Goal: Task Accomplishment & Management: Use online tool/utility

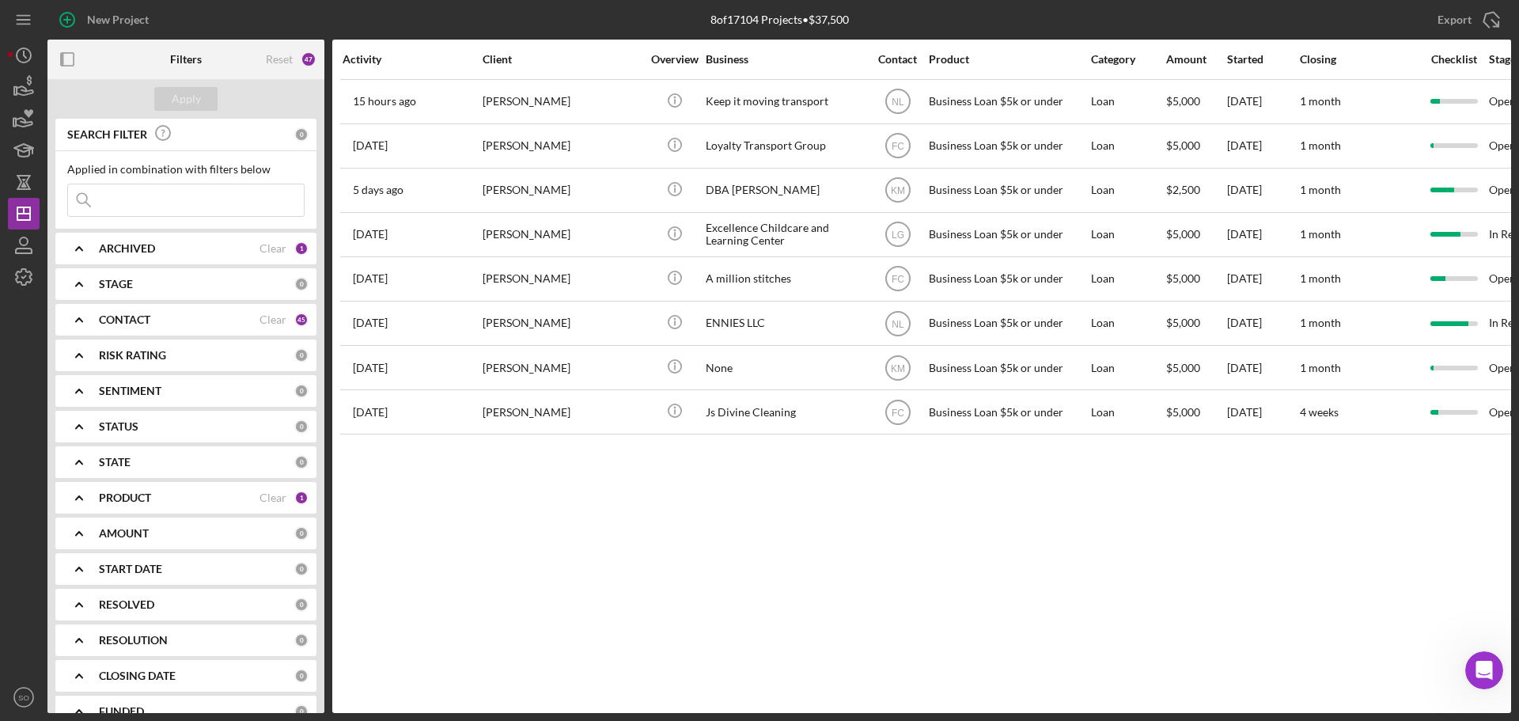
click at [141, 333] on div "CONTACT Clear 45" at bounding box center [204, 320] width 210 height 32
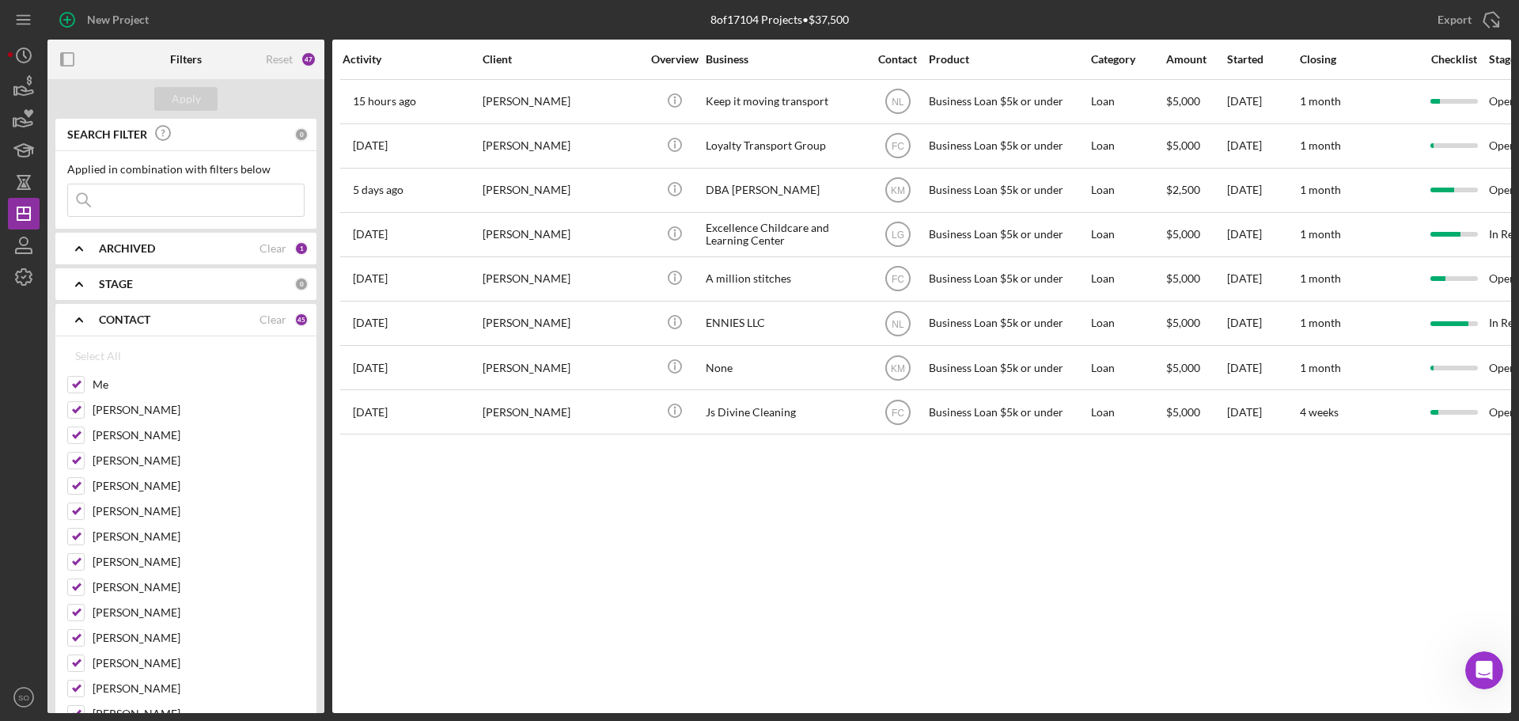
click at [152, 243] on b "ARCHIVED" at bounding box center [127, 248] width 56 height 13
click at [164, 183] on div "Applied in combination with filters below Icon/Menu Close" at bounding box center [185, 190] width 237 height 54
click at [150, 202] on input at bounding box center [186, 200] width 236 height 32
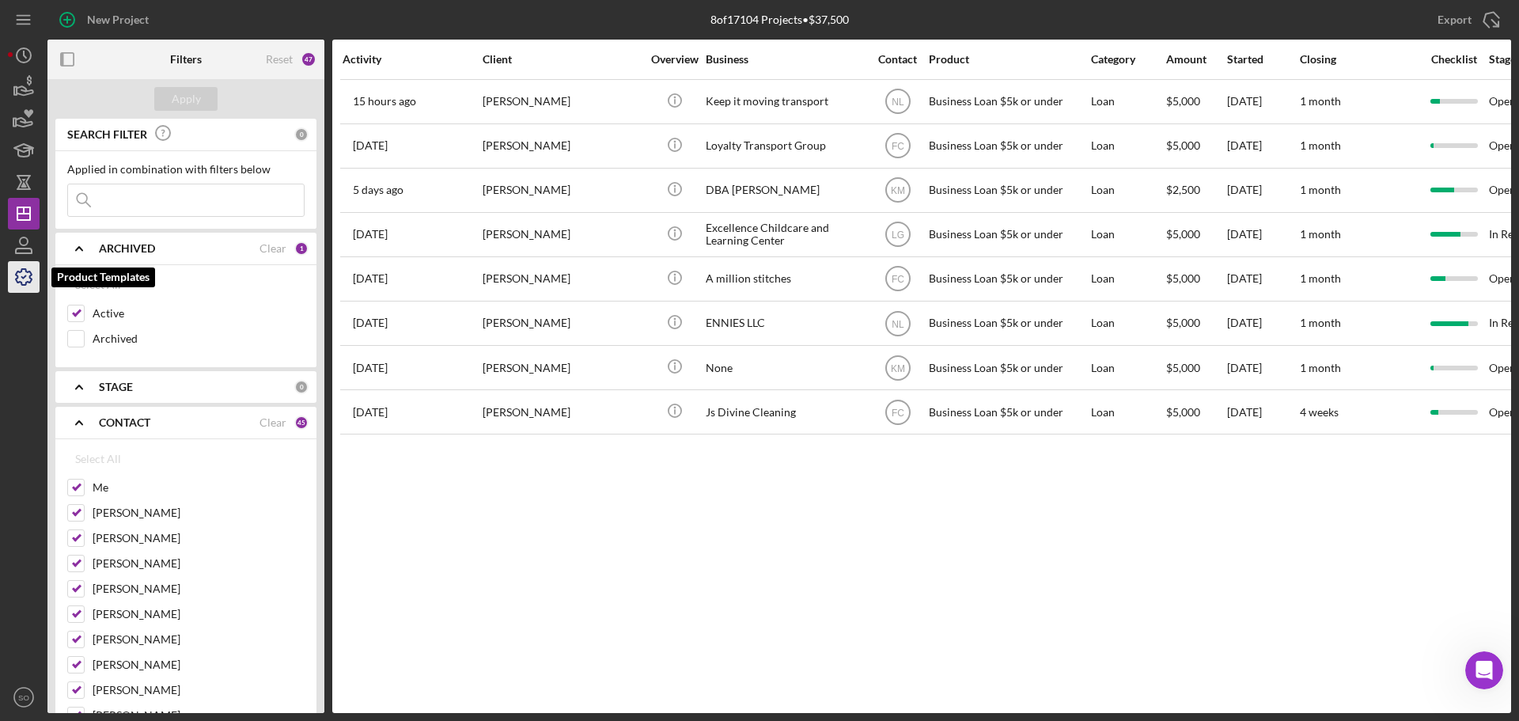
click at [15, 272] on icon "button" at bounding box center [24, 277] width 40 height 40
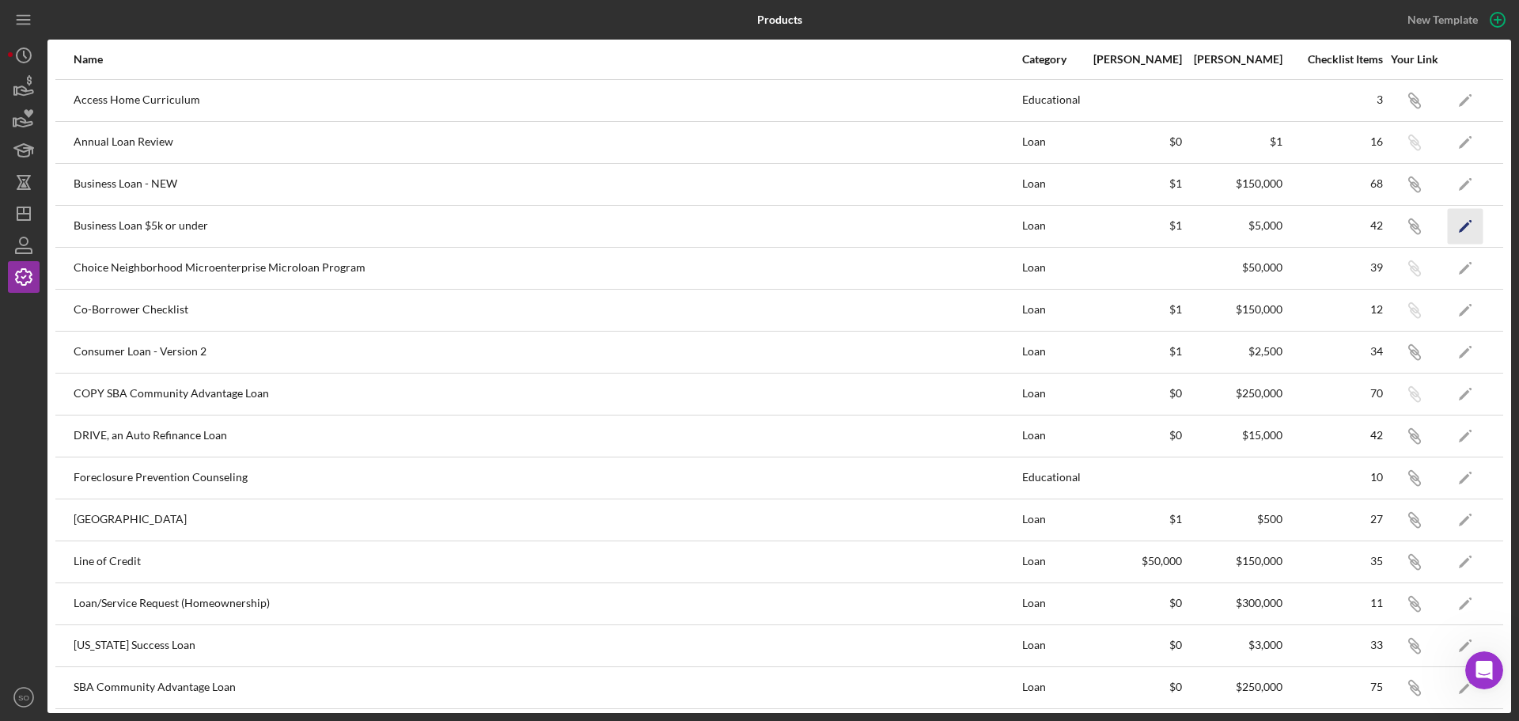
click at [1458, 228] on icon "Icon/Edit" at bounding box center [1465, 226] width 36 height 36
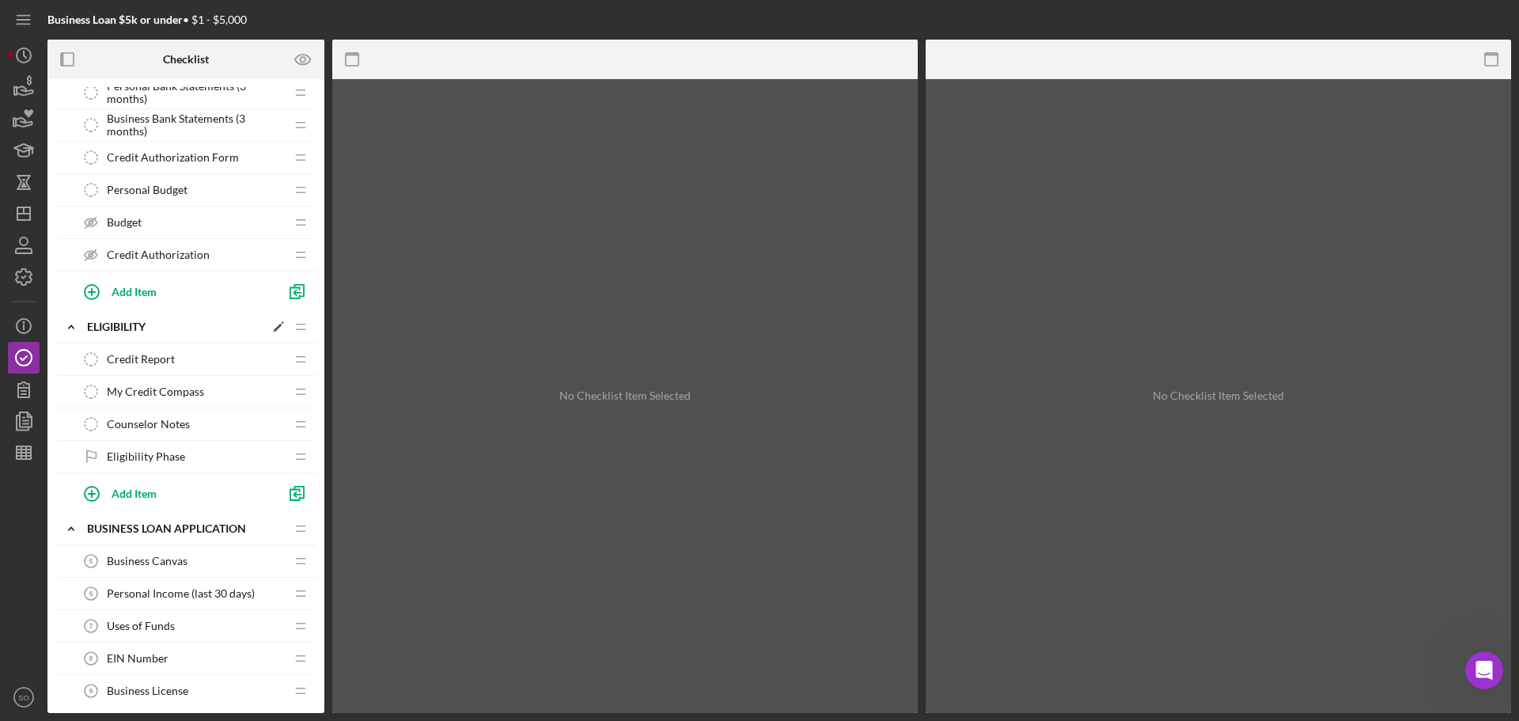
scroll to position [395, 0]
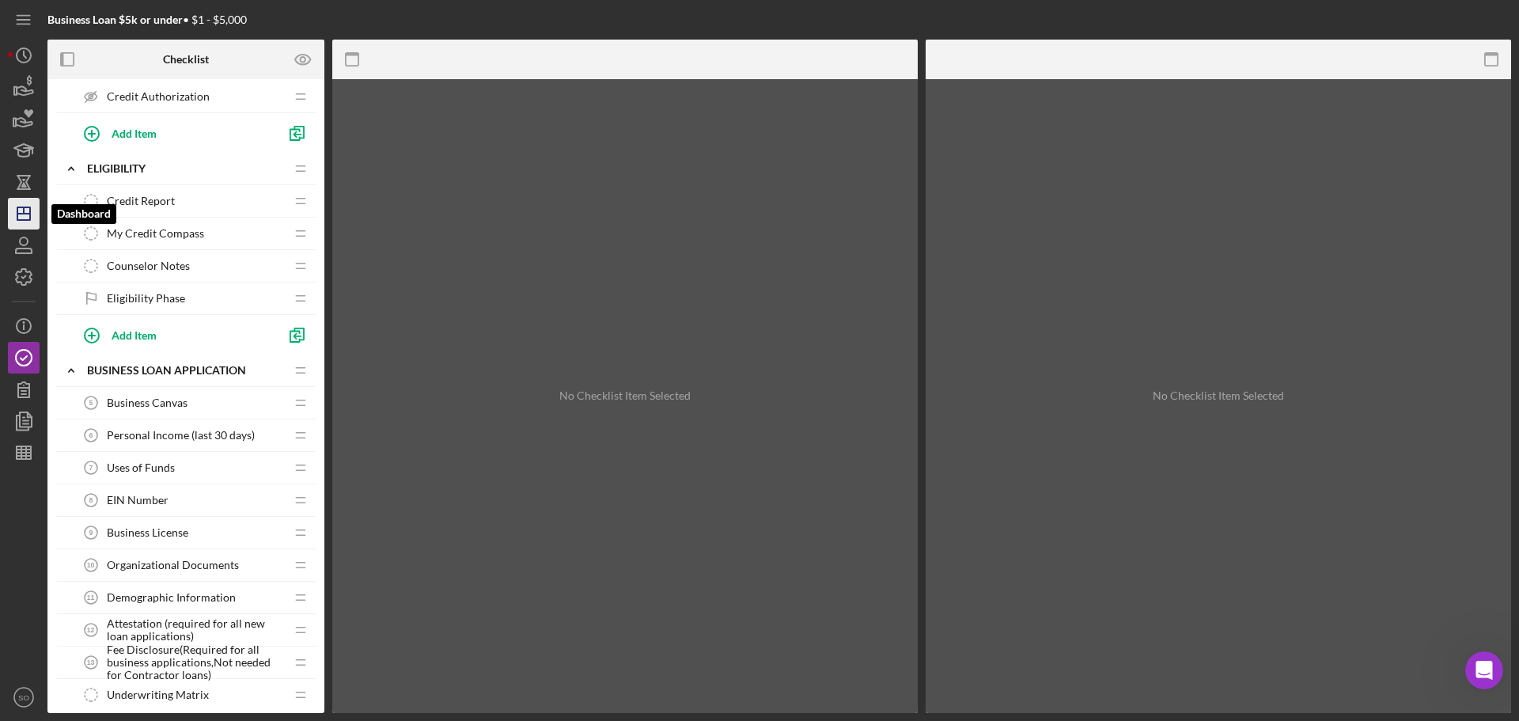
click at [24, 223] on icon "Icon/Dashboard" at bounding box center [24, 214] width 40 height 40
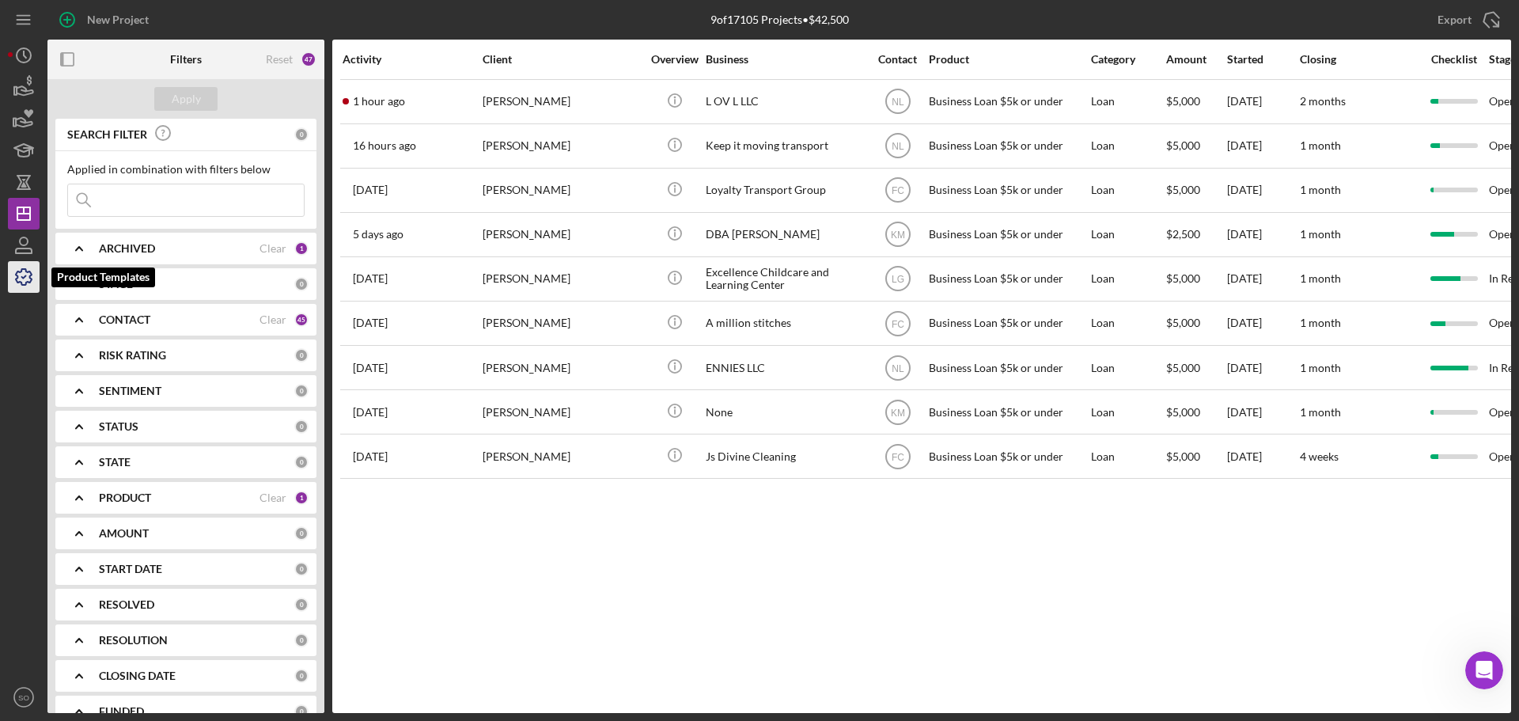
click at [25, 276] on polyline "button" at bounding box center [24, 277] width 4 height 2
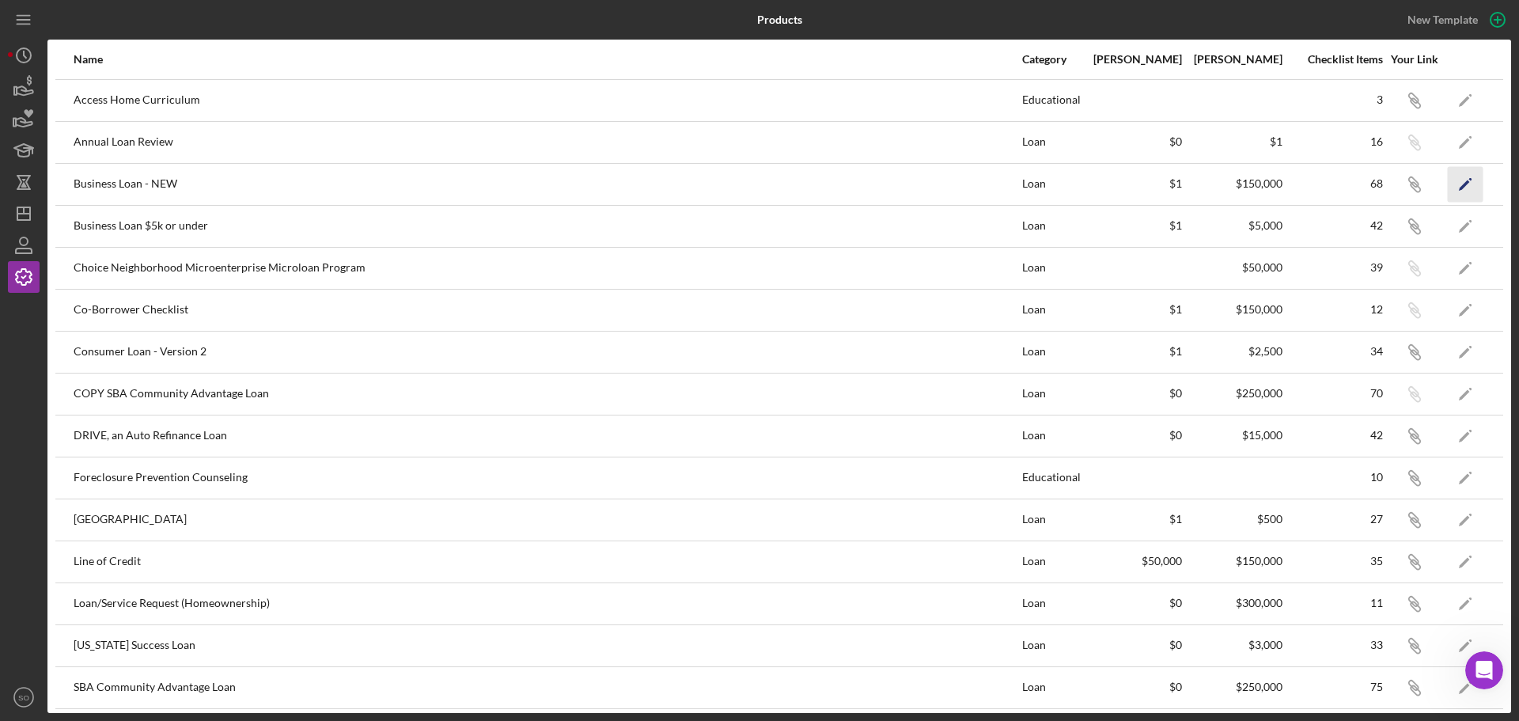
click at [1447, 183] on icon "Icon/Edit" at bounding box center [1465, 184] width 36 height 36
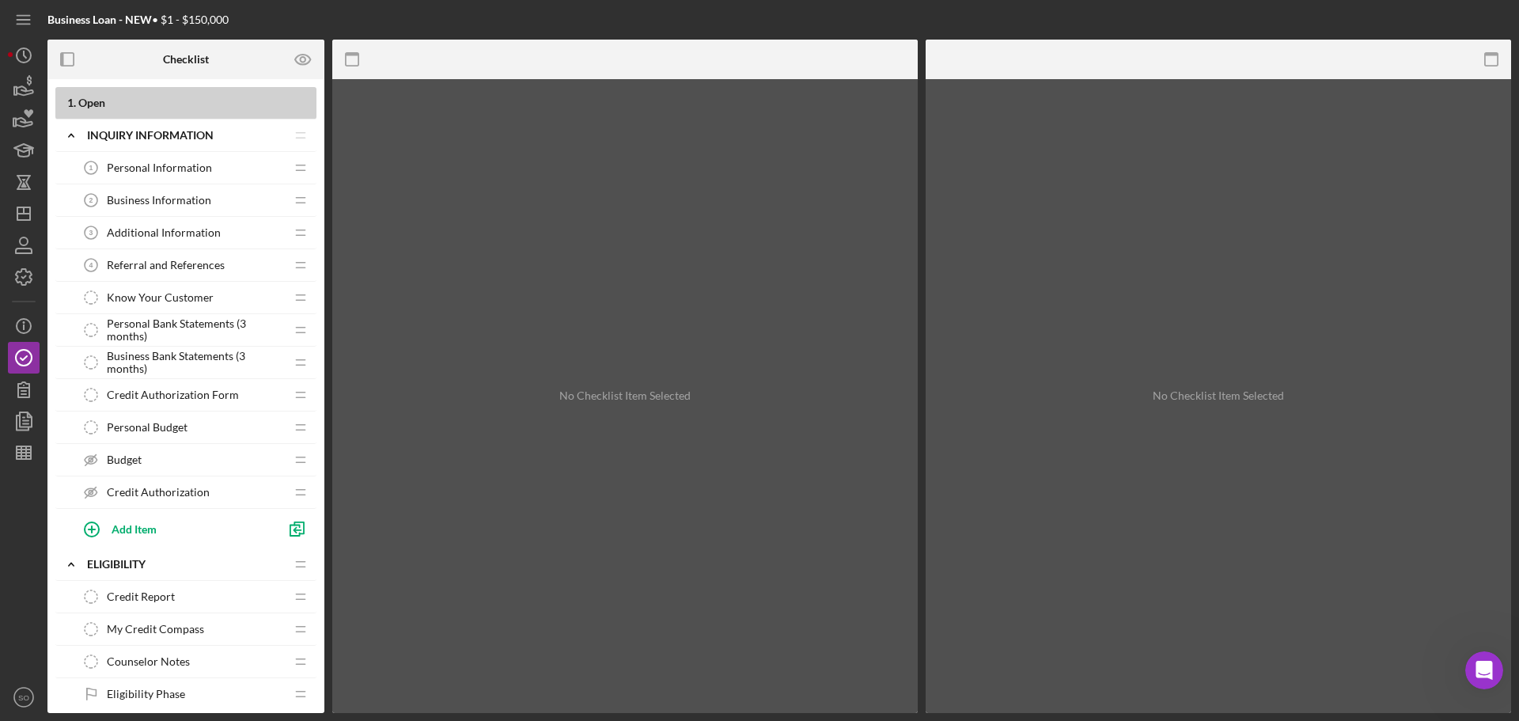
scroll to position [475, 0]
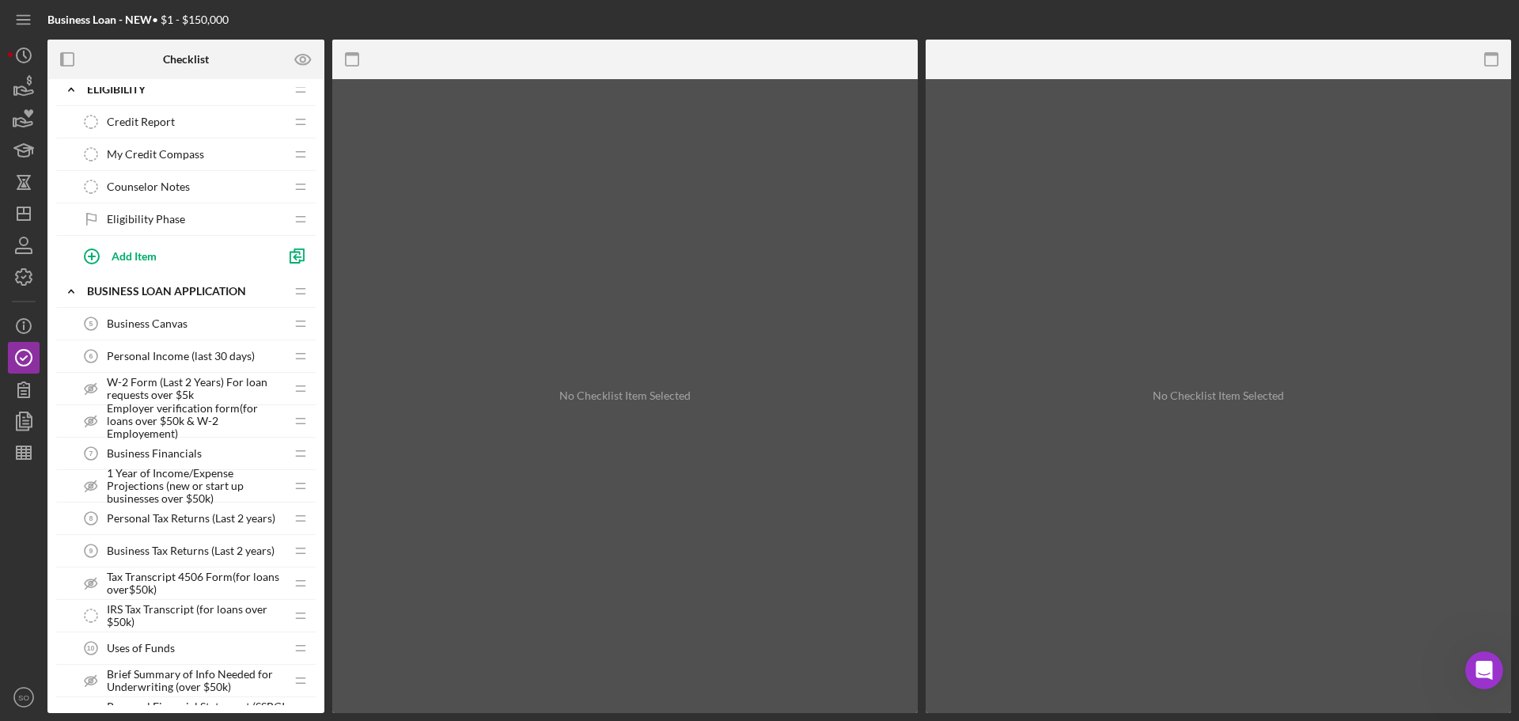
click at [195, 416] on span "Employer verification form(for loans over $50k & W-2 Employement)" at bounding box center [196, 421] width 178 height 38
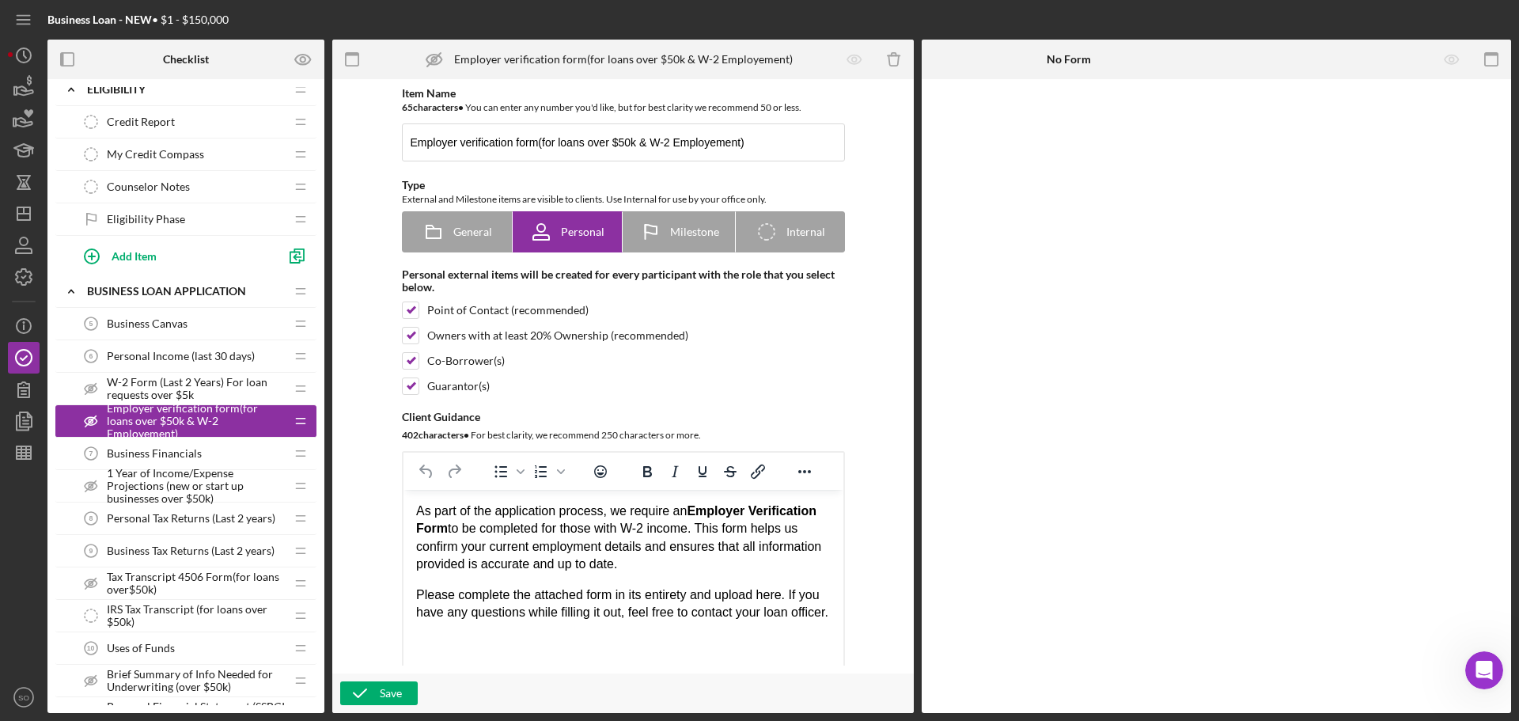
scroll to position [395, 0]
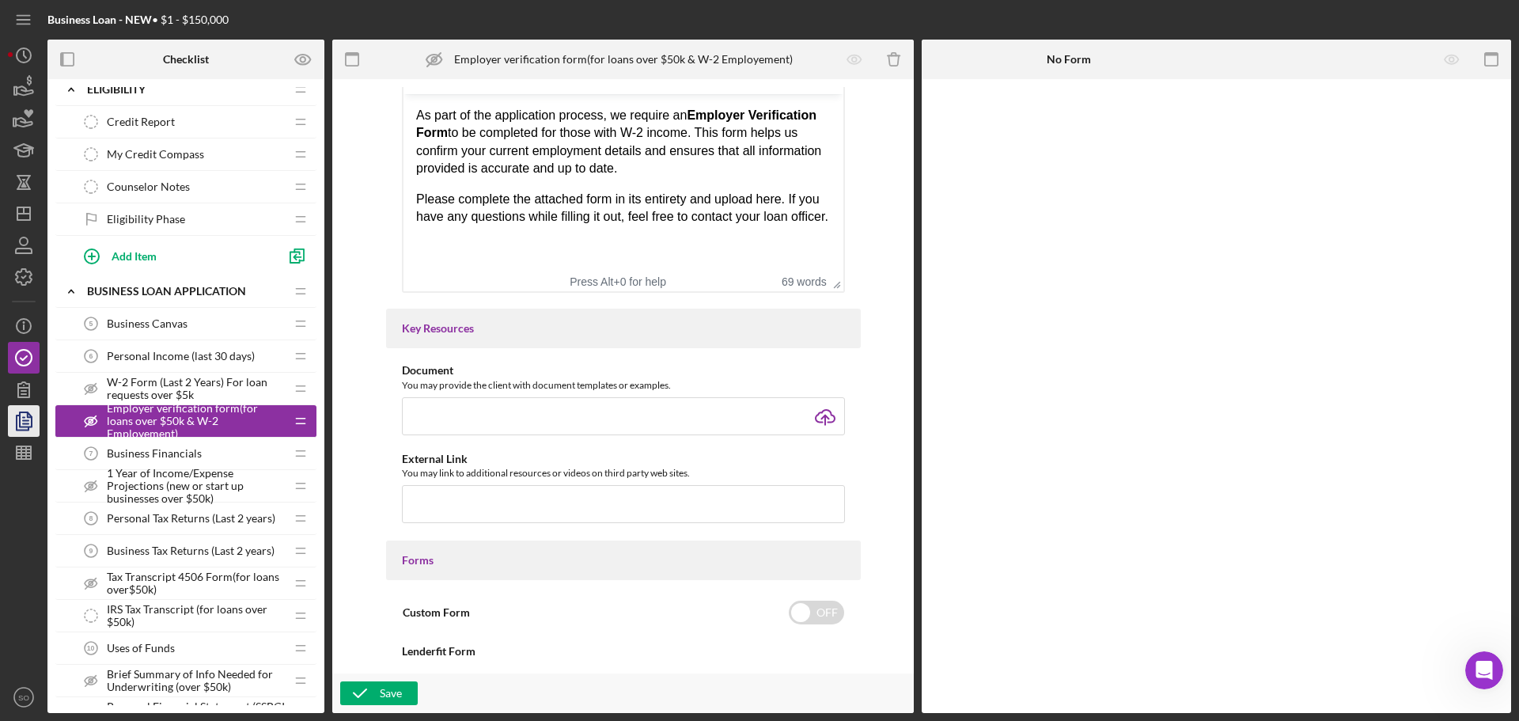
type input "C:\fakepath\JP Employment Verification Form.doc"
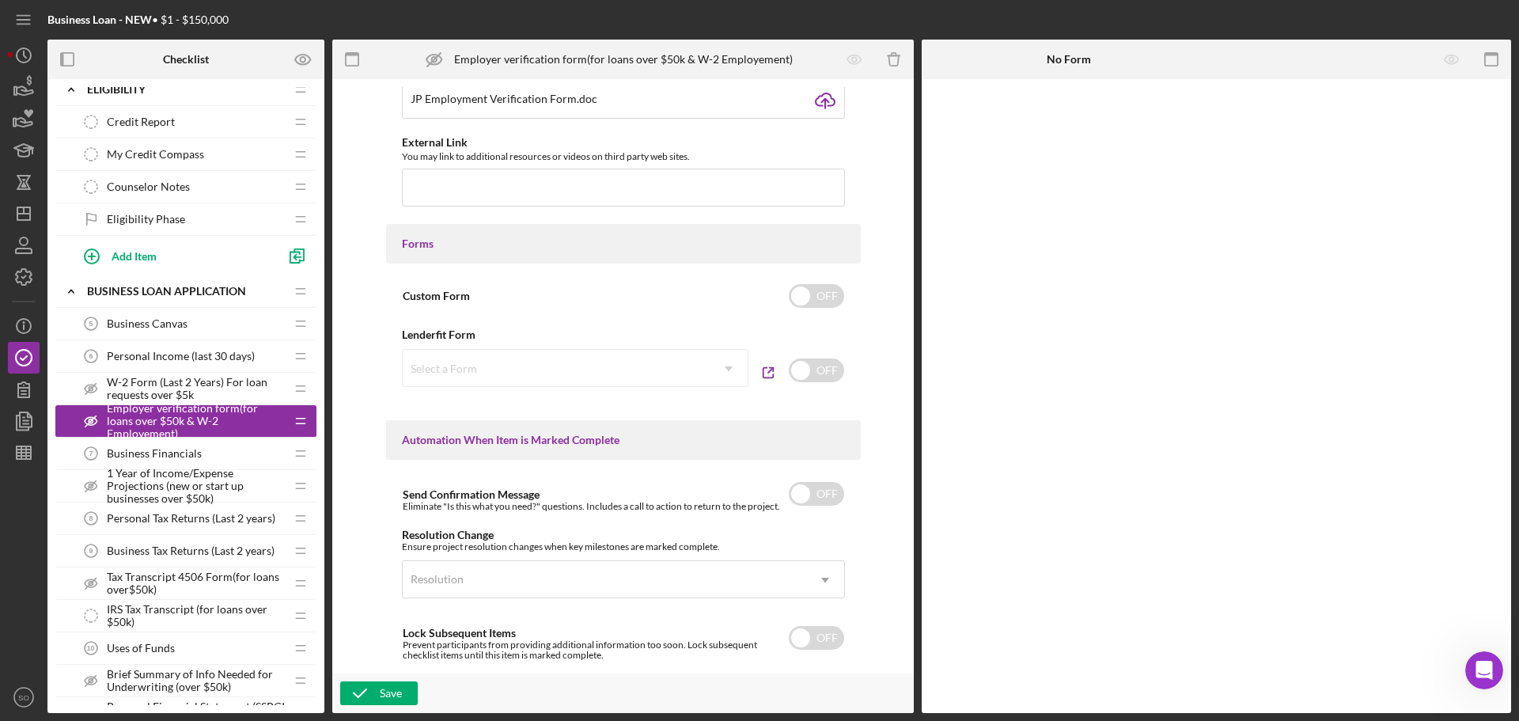
scroll to position [897, 0]
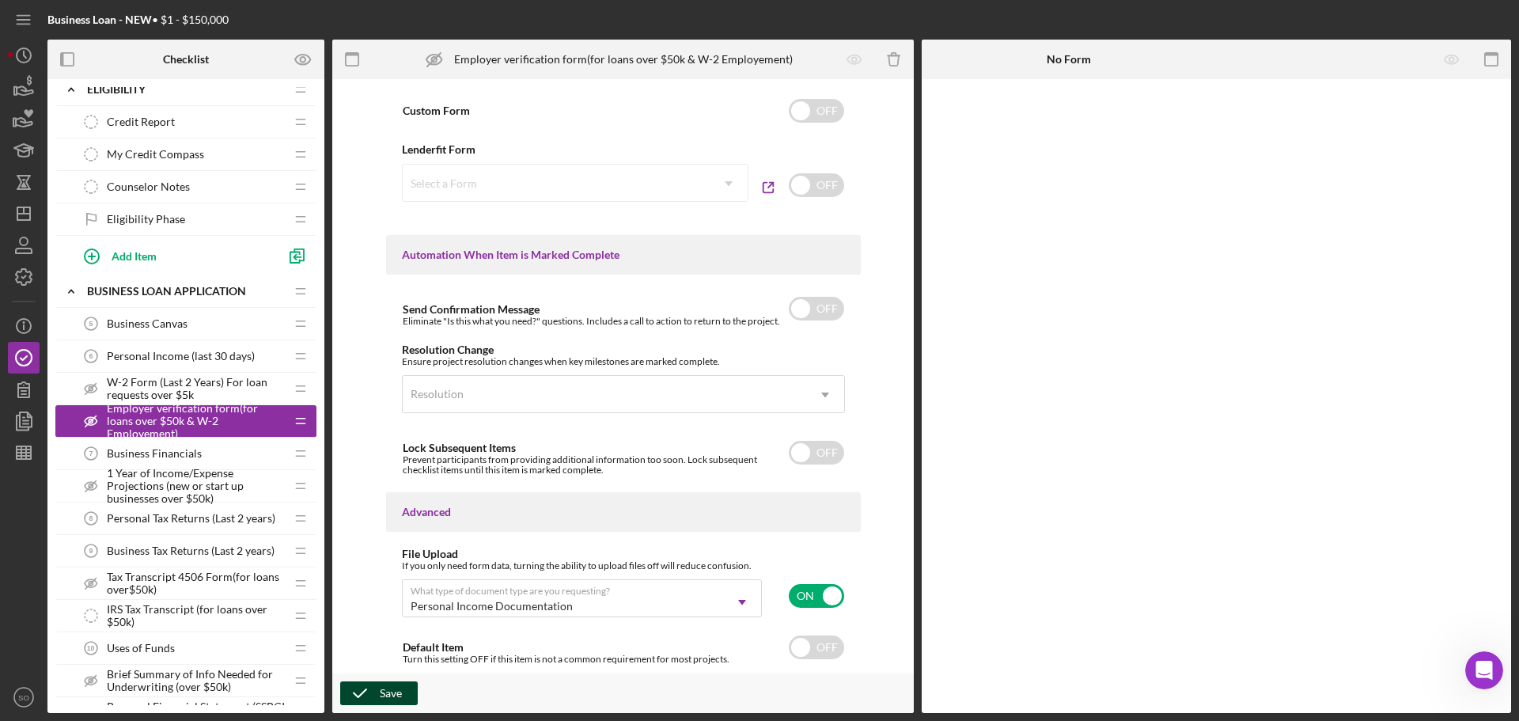
click at [365, 690] on polyline "button" at bounding box center [360, 693] width 13 height 8
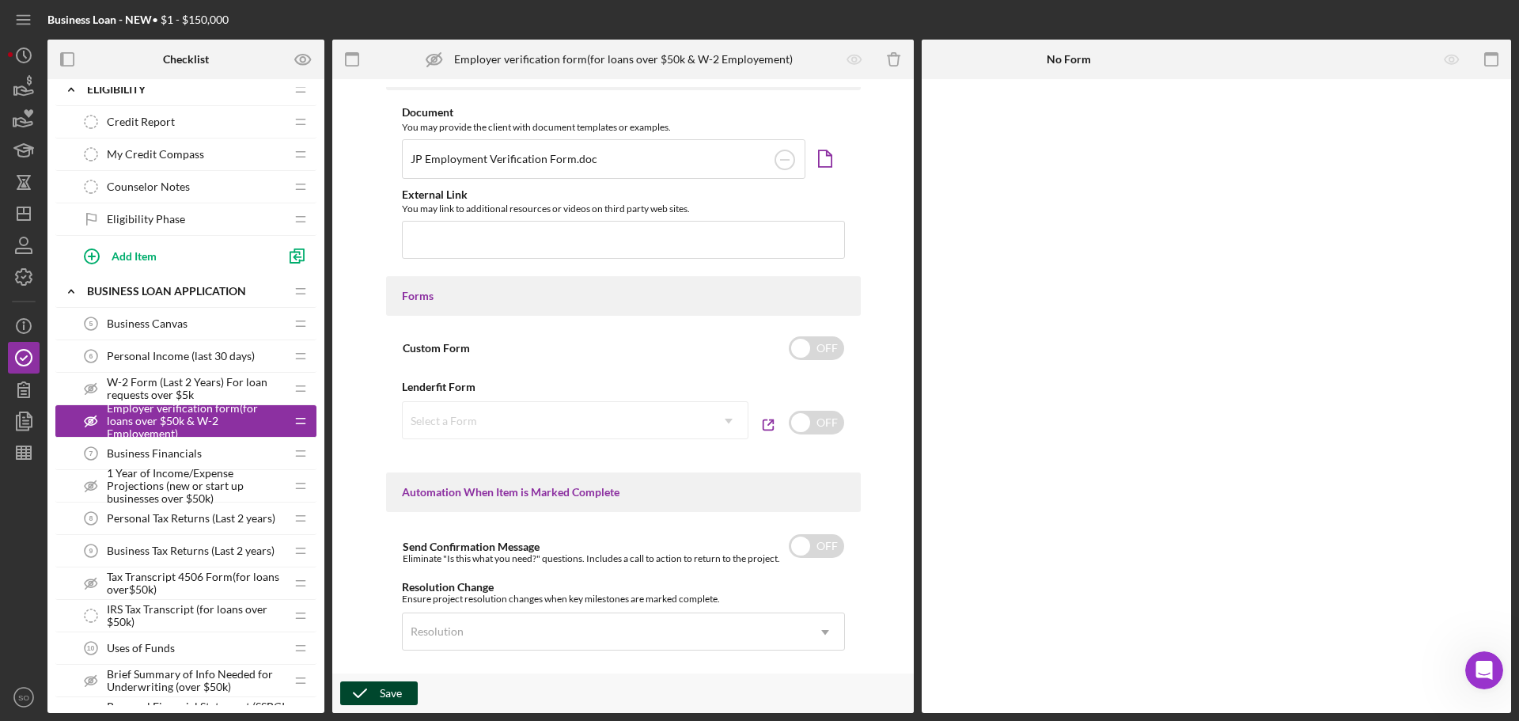
scroll to position [337, 0]
